Goal: Task Accomplishment & Management: Manage account settings

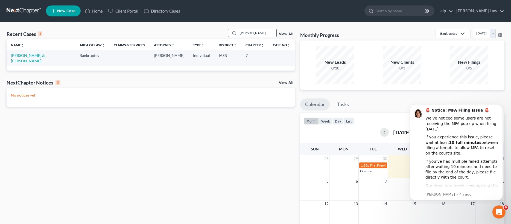
type input "[PERSON_NAME]"
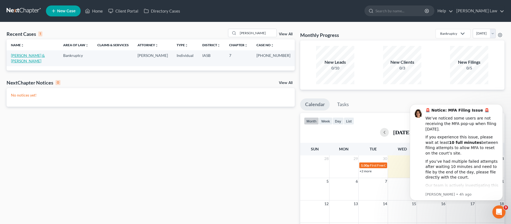
click at [27, 54] on link "[PERSON_NAME] & [PERSON_NAME]" at bounding box center [28, 58] width 34 height 10
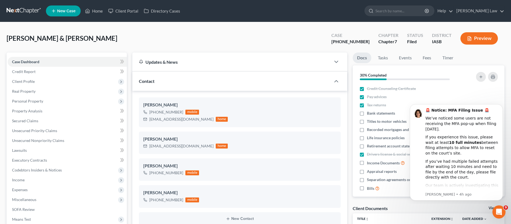
scroll to position [1244, 0]
drag, startPoint x: 19, startPoint y: 150, endPoint x: 40, endPoint y: 149, distance: 20.8
click at [19, 150] on span "Lawsuits" at bounding box center [19, 150] width 15 height 5
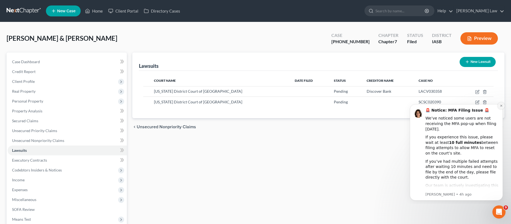
click at [502, 104] on button "Dismiss notification" at bounding box center [500, 105] width 7 height 7
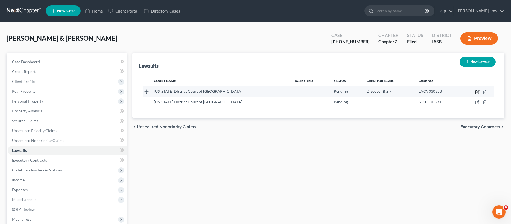
click at [476, 92] on icon "button" at bounding box center [477, 92] width 4 height 4
select select "16"
select select "0"
select select "4"
select select "14"
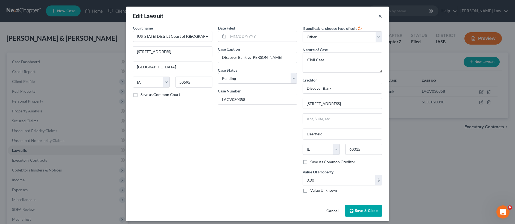
click at [379, 14] on button "×" at bounding box center [380, 16] width 4 height 7
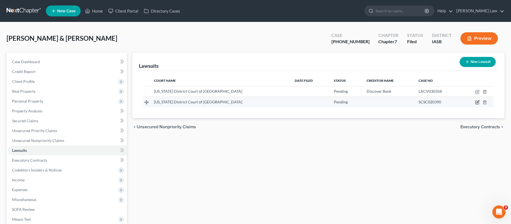
click at [478, 101] on icon "button" at bounding box center [477, 102] width 2 height 2
select select "16"
select select "0"
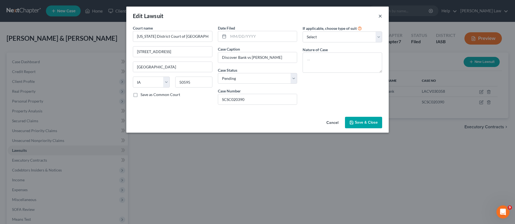
click at [380, 15] on button "×" at bounding box center [380, 16] width 4 height 7
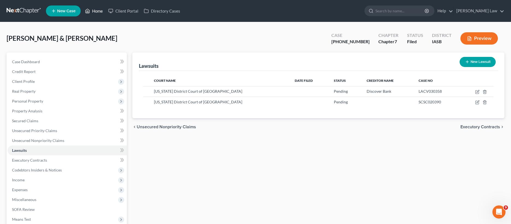
click at [99, 10] on link "Home" at bounding box center [93, 11] width 23 height 10
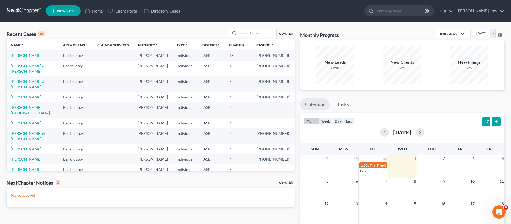
click at [15, 151] on link "[PERSON_NAME]" at bounding box center [26, 148] width 30 height 5
select select "6"
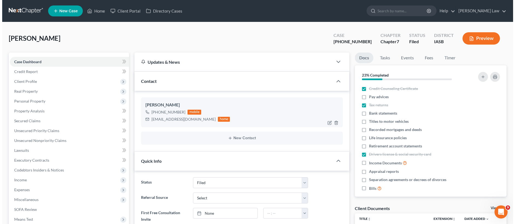
scroll to position [278, 0]
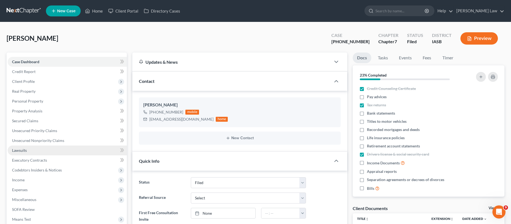
click at [20, 150] on span "Lawsuits" at bounding box center [19, 150] width 15 height 5
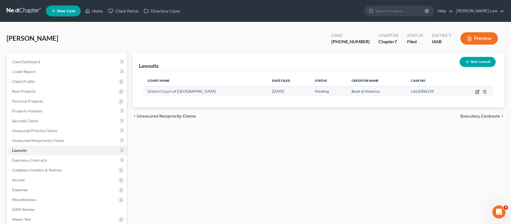
click at [477, 92] on icon "button" at bounding box center [477, 92] width 4 height 4
select select "16"
select select "0"
select select "4"
select select "35"
